Goal: Task Accomplishment & Management: Manage account settings

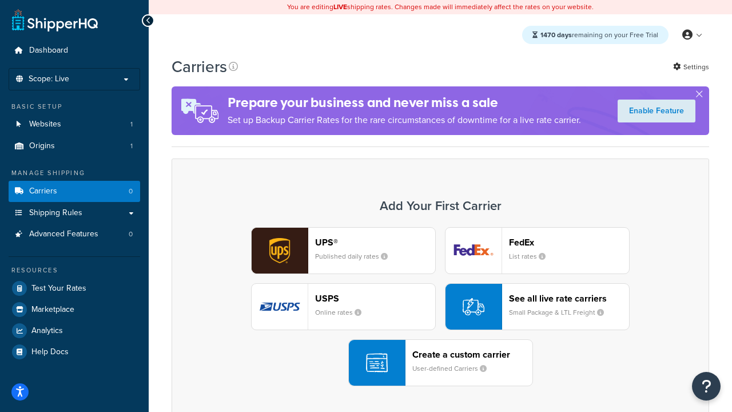
click at [440, 307] on div "UPS® Published daily rates FedEx List rates USPS Online rates See all live rate…" at bounding box center [441, 306] width 514 height 159
click at [569, 242] on header "FedEx" at bounding box center [569, 242] width 120 height 11
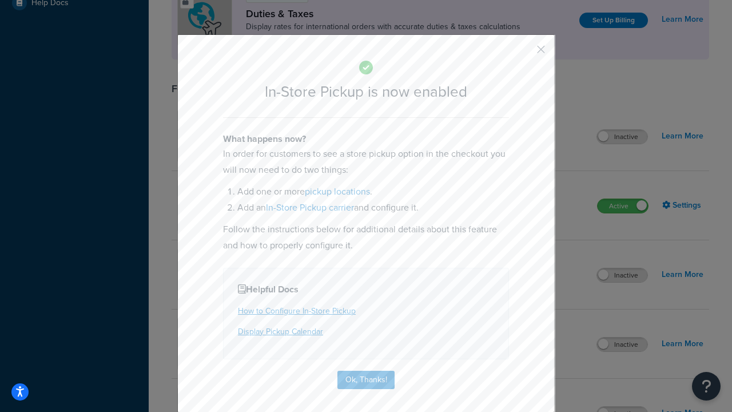
click at [524, 53] on button "button" at bounding box center [524, 53] width 3 height 3
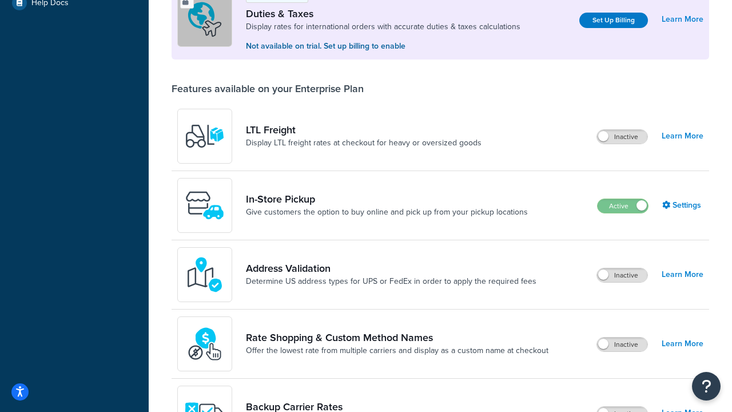
scroll to position [349, 0]
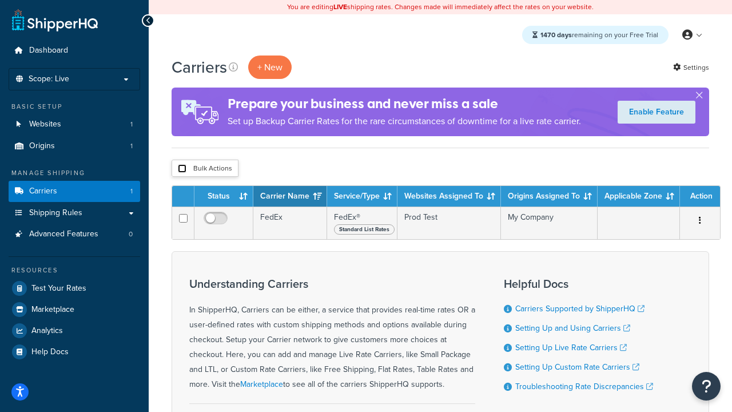
click at [182, 169] on input "checkbox" at bounding box center [182, 168] width 9 height 9
checkbox input "true"
click at [0, 0] on button "Delete" at bounding box center [0, 0] width 0 height 0
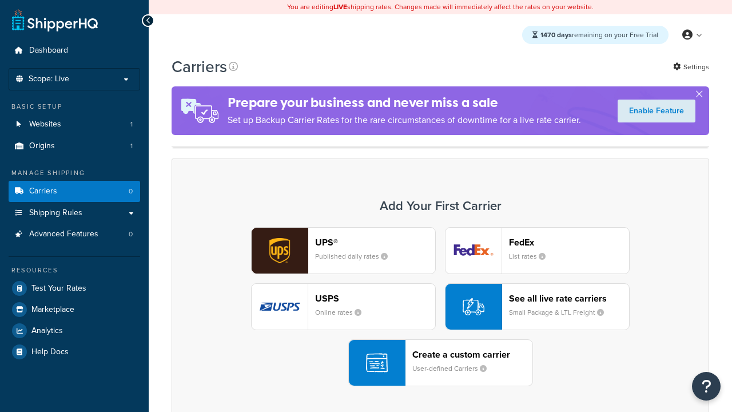
scroll to position [227, 0]
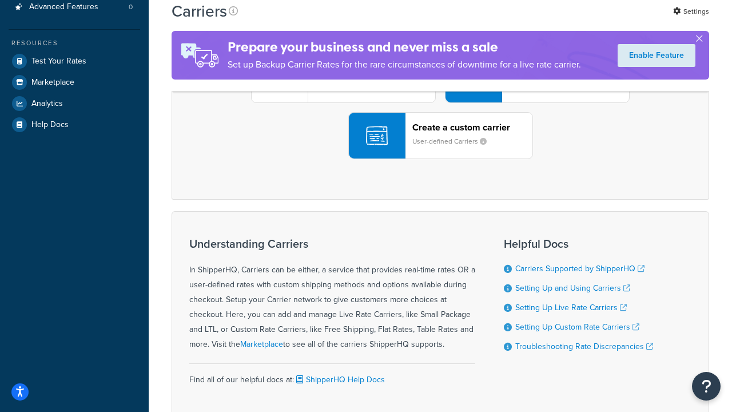
click at [440, 159] on div "UPS® Published daily rates FedEx List rates USPS Online rates See all live rate…" at bounding box center [441, 79] width 514 height 159
click at [569, 21] on header "FedEx" at bounding box center [569, 15] width 120 height 11
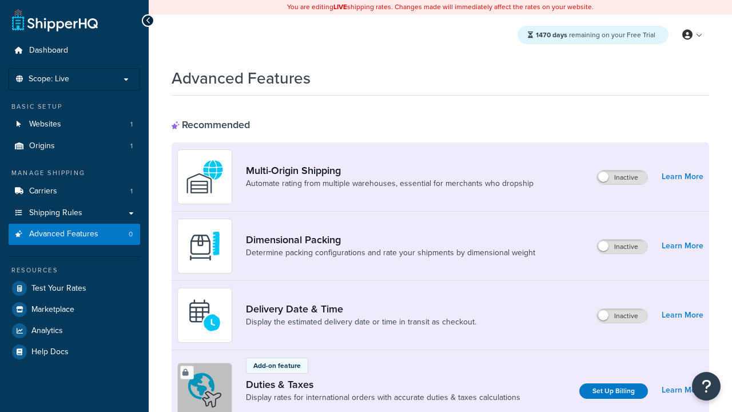
scroll to position [371, 0]
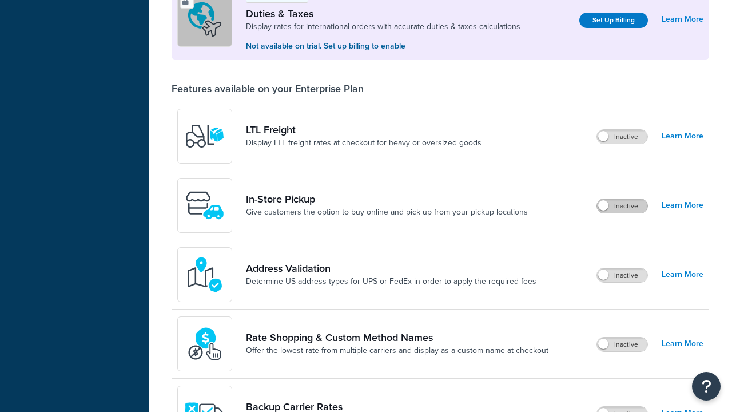
click at [622, 206] on label "Inactive" at bounding box center [622, 206] width 50 height 14
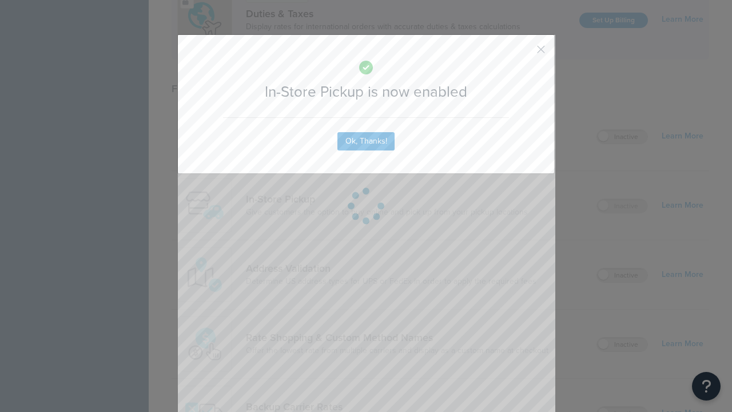
scroll to position [0, 0]
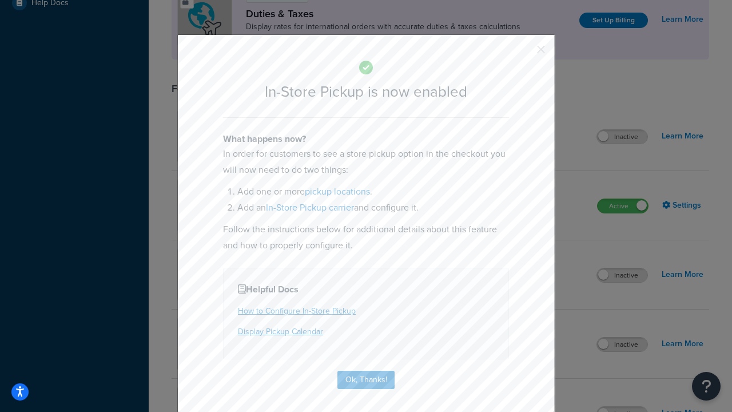
click at [524, 53] on button "button" at bounding box center [524, 53] width 3 height 3
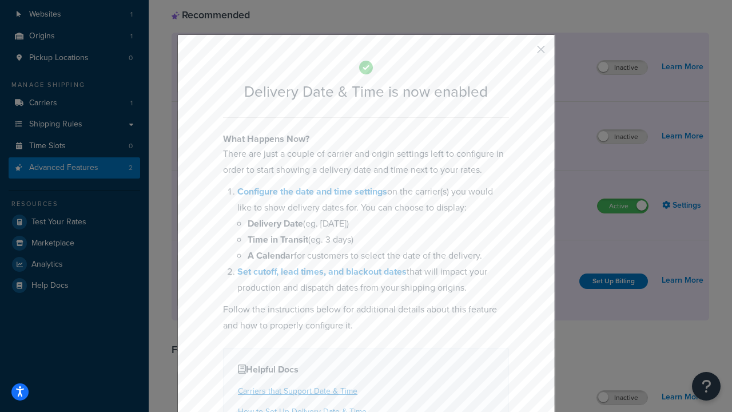
click at [524, 53] on button "button" at bounding box center [524, 53] width 3 height 3
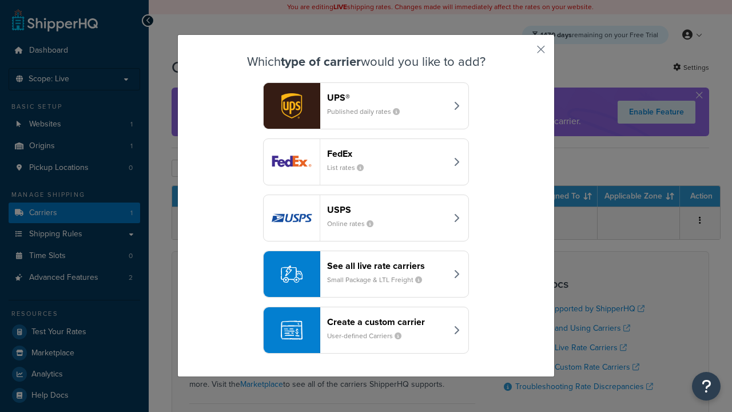
scroll to position [55, 0]
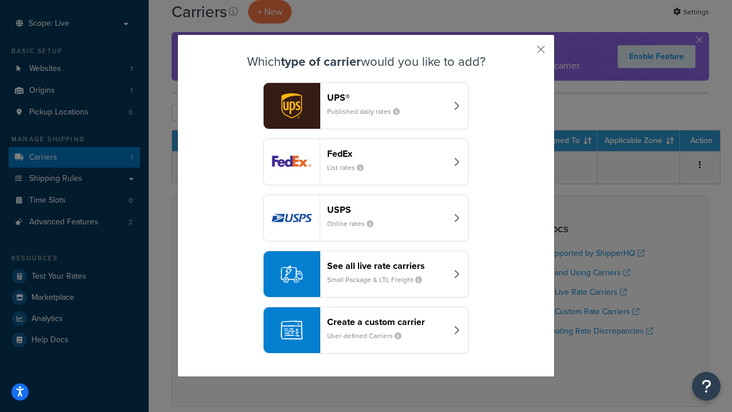
click at [366, 330] on div "Create a custom carrier User-defined Carriers" at bounding box center [387, 329] width 120 height 27
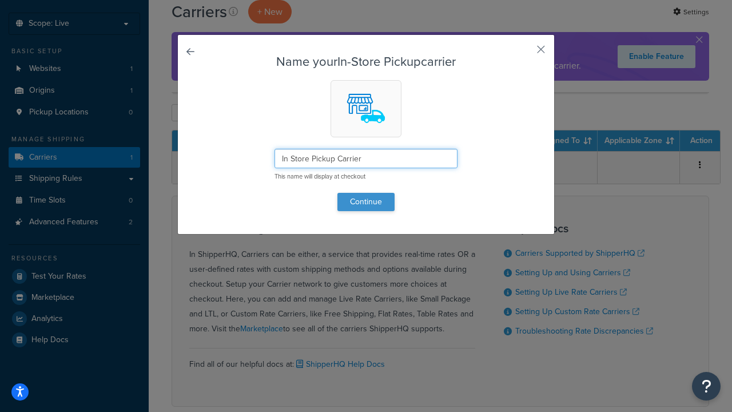
type input "In Store Pickup Carrier"
click at [366, 201] on button "Continue" at bounding box center [365, 202] width 57 height 18
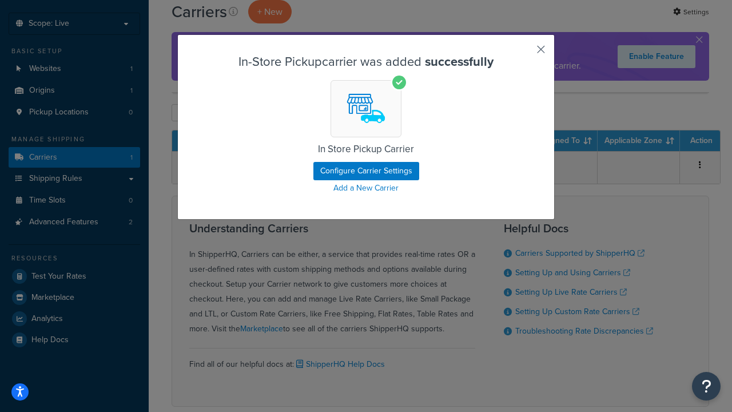
click at [524, 53] on button "button" at bounding box center [524, 53] width 3 height 3
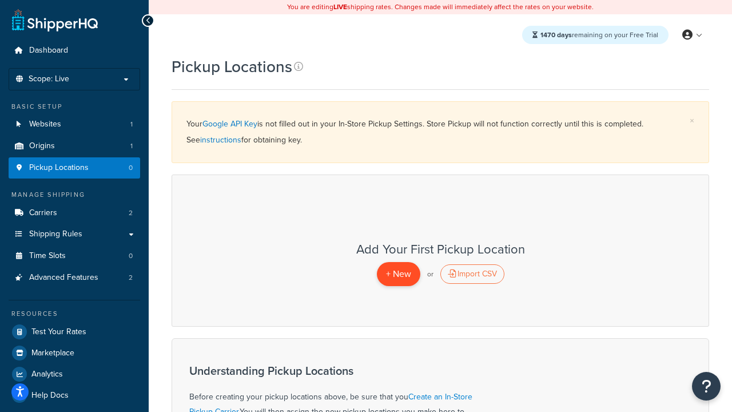
click at [398, 273] on span "+ New" at bounding box center [398, 273] width 25 height 13
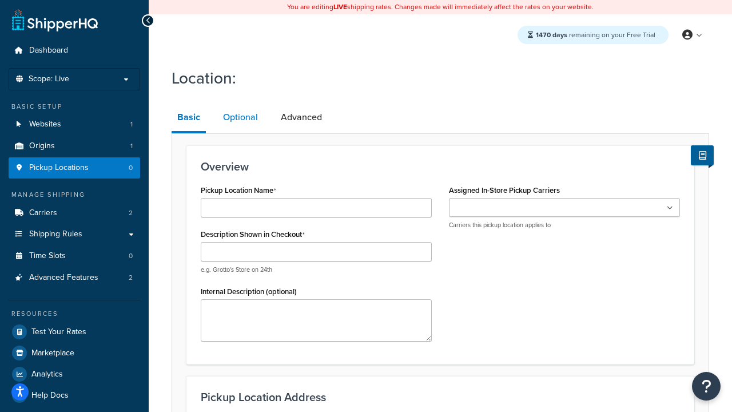
click at [240, 117] on link "Optional" at bounding box center [240, 117] width 46 height 27
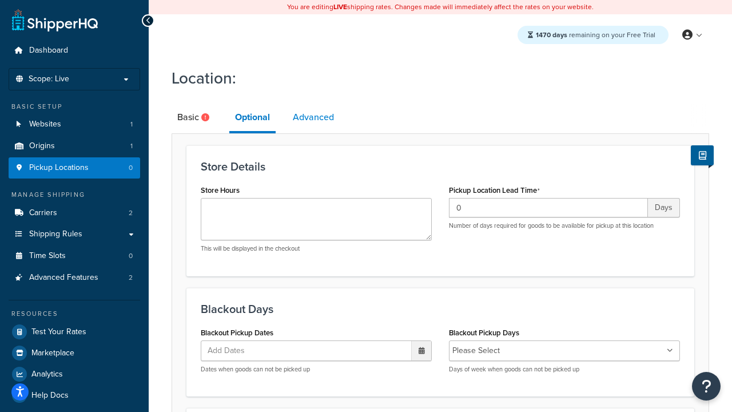
click at [313, 117] on link "Advanced" at bounding box center [313, 117] width 53 height 27
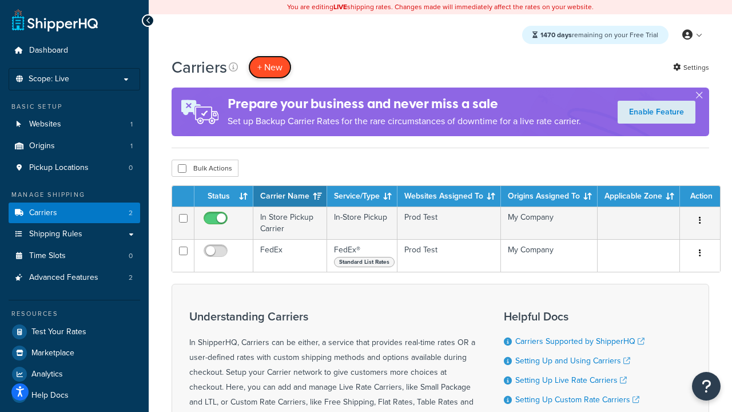
click at [270, 67] on button "+ New" at bounding box center [269, 66] width 43 height 23
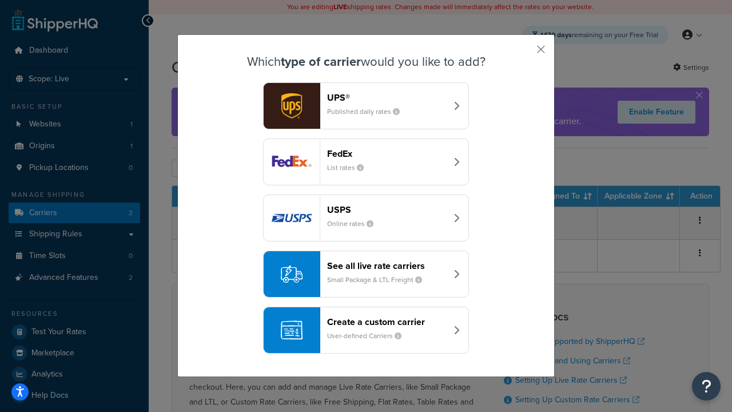
click at [366, 330] on div "Create a custom carrier User-defined Carriers" at bounding box center [387, 329] width 120 height 27
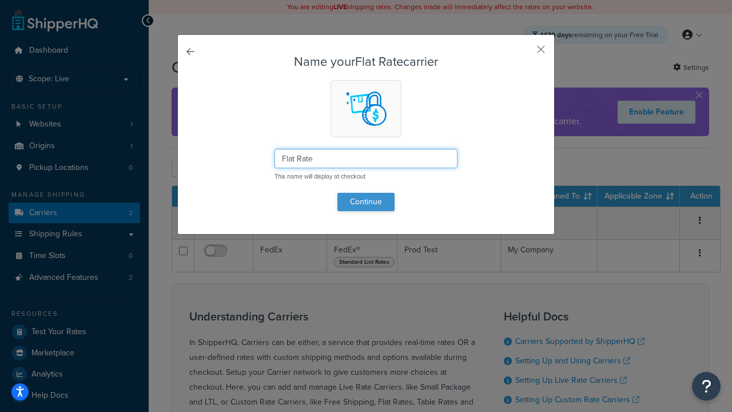
type input "Flat Rate"
click at [366, 201] on button "Continue" at bounding box center [365, 202] width 57 height 18
click at [524, 53] on button "button" at bounding box center [524, 53] width 3 height 3
